Goal: Participate in discussion

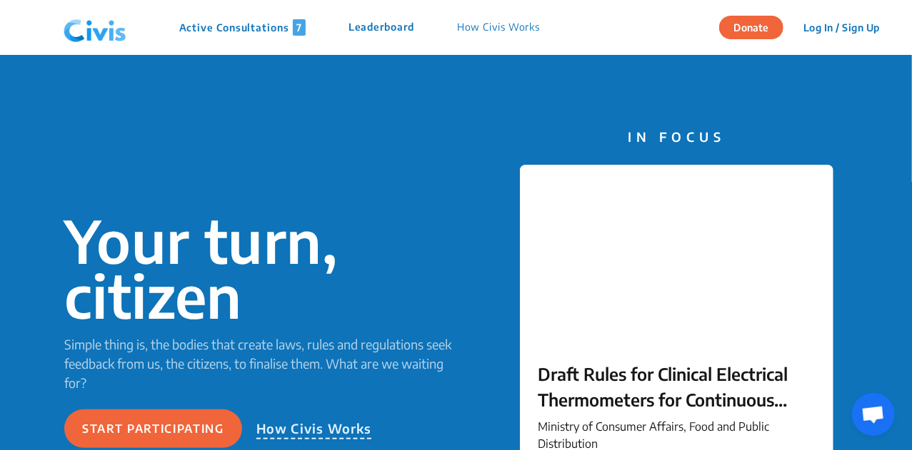
click at [219, 28] on p "Active Consultations 7" at bounding box center [242, 27] width 126 height 16
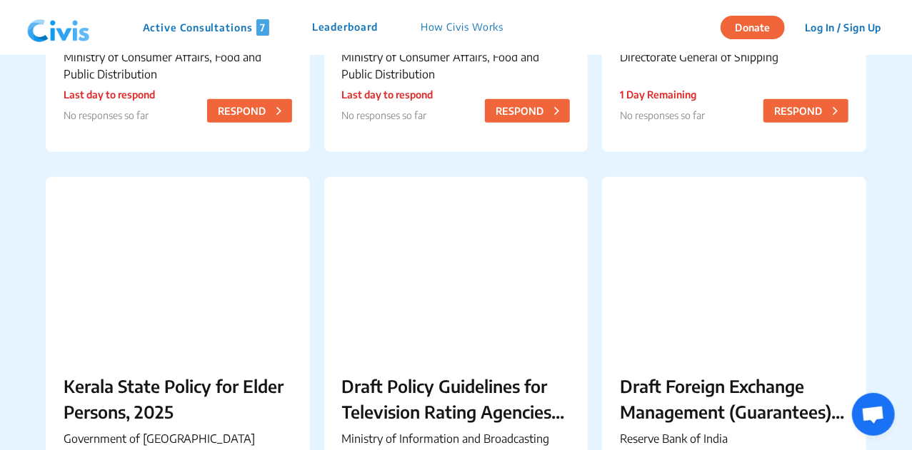
scroll to position [430, 0]
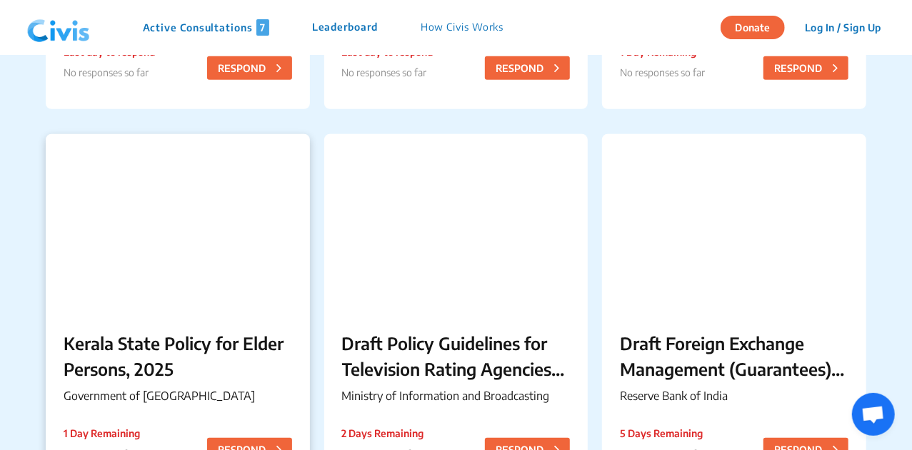
click at [141, 318] on div "Kerala State Policy for Elder Persons, 2025 Government of Kerala 1 Day Remainin…" at bounding box center [178, 371] width 264 height 116
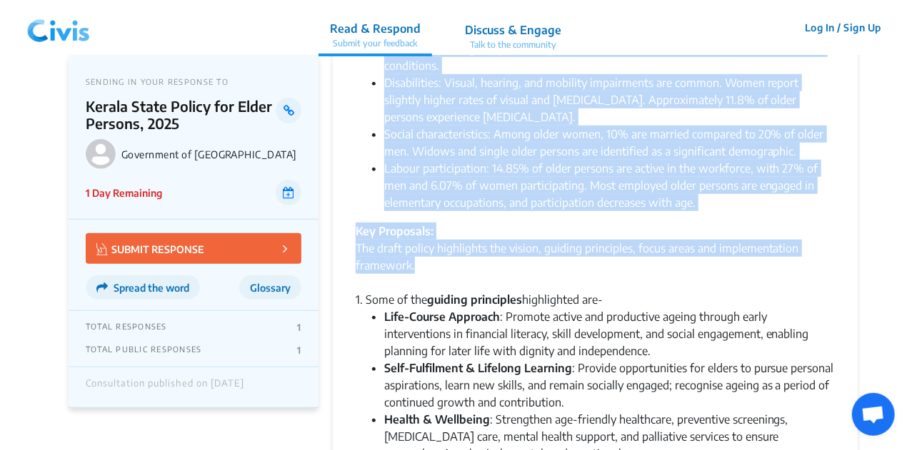
drag, startPoint x: 356, startPoint y: 129, endPoint x: 537, endPoint y: 224, distance: 204.7
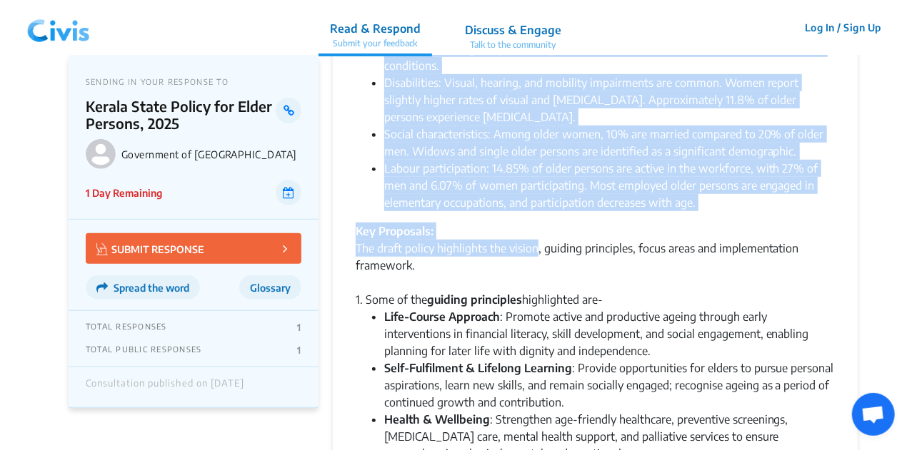
click at [537, 224] on div "Key Proposals: The draft policy highlights the vision, guiding principles, focu…" at bounding box center [595, 266] width 479 height 86
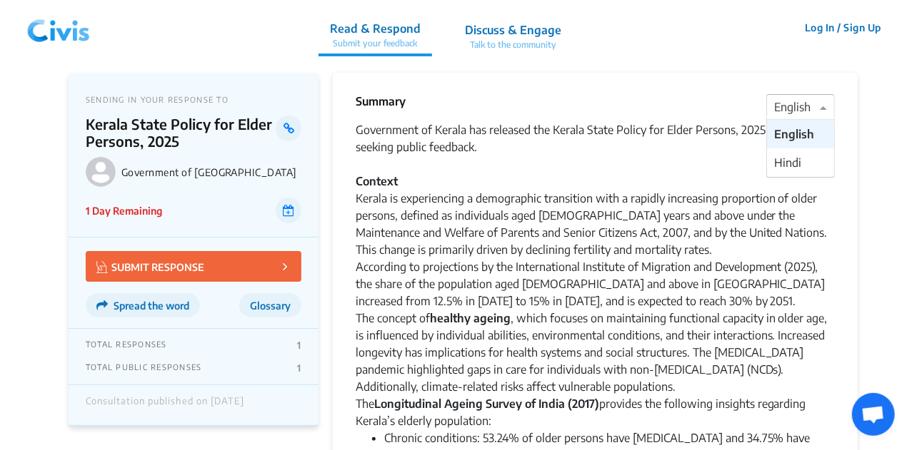
click at [780, 105] on div at bounding box center [800, 108] width 67 height 19
click at [780, 165] on span "Hindi" at bounding box center [787, 163] width 27 height 14
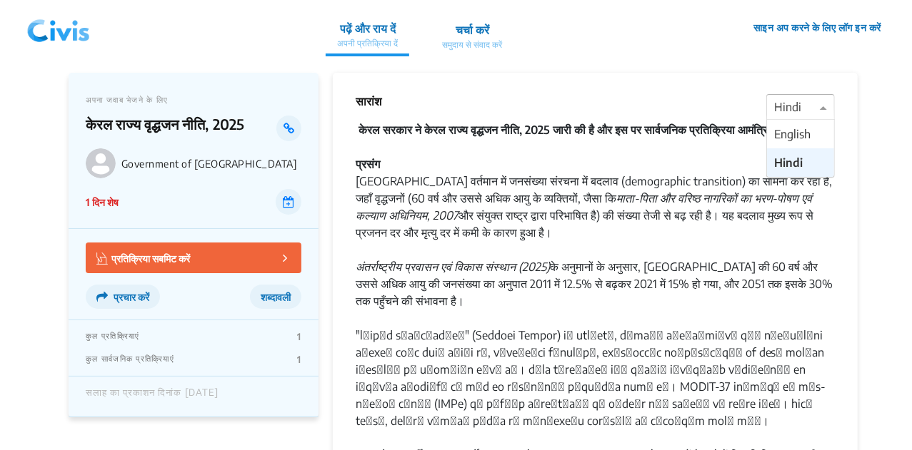
click at [783, 102] on div at bounding box center [800, 108] width 67 height 19
click at [783, 127] on span "English" at bounding box center [792, 134] width 36 height 14
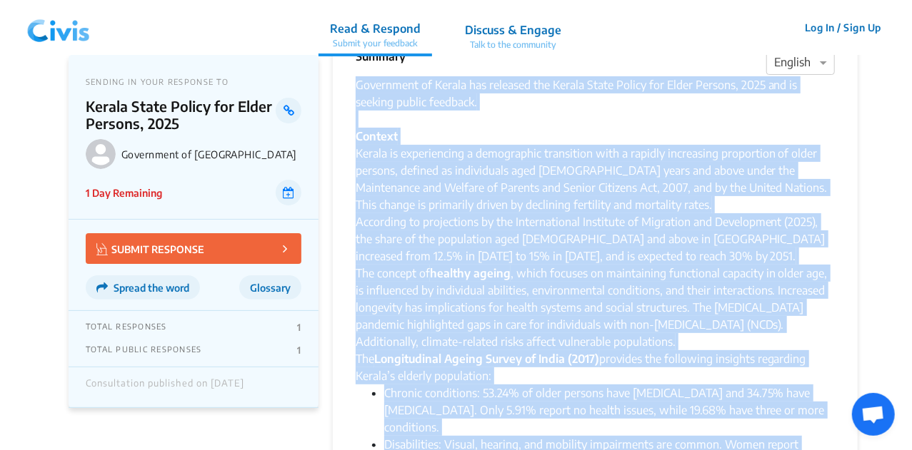
drag, startPoint x: 357, startPoint y: 134, endPoint x: 453, endPoint y: 460, distance: 340.2
click at [453, 450] on html "Read & Respond Submit your feedback Discuss & Engage Talk to the community Read…" at bounding box center [456, 207] width 912 height 505
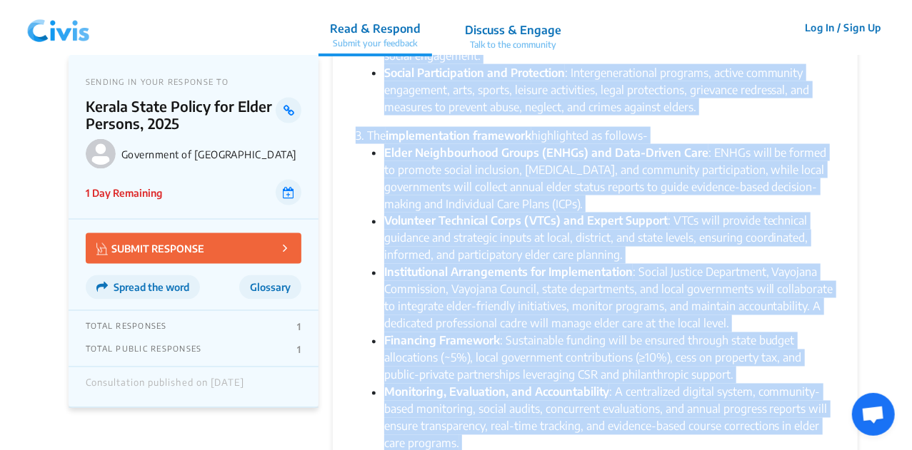
scroll to position [1222, 0]
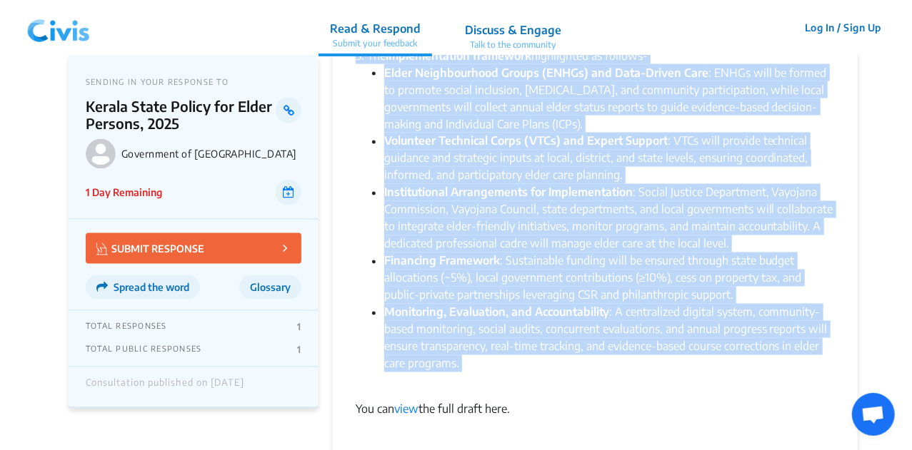
copy div "Government of Kerala has released the Kerala State Policy for Elder Persons, 20…"
